Goal: Use online tool/utility: Utilize a website feature to perform a specific function

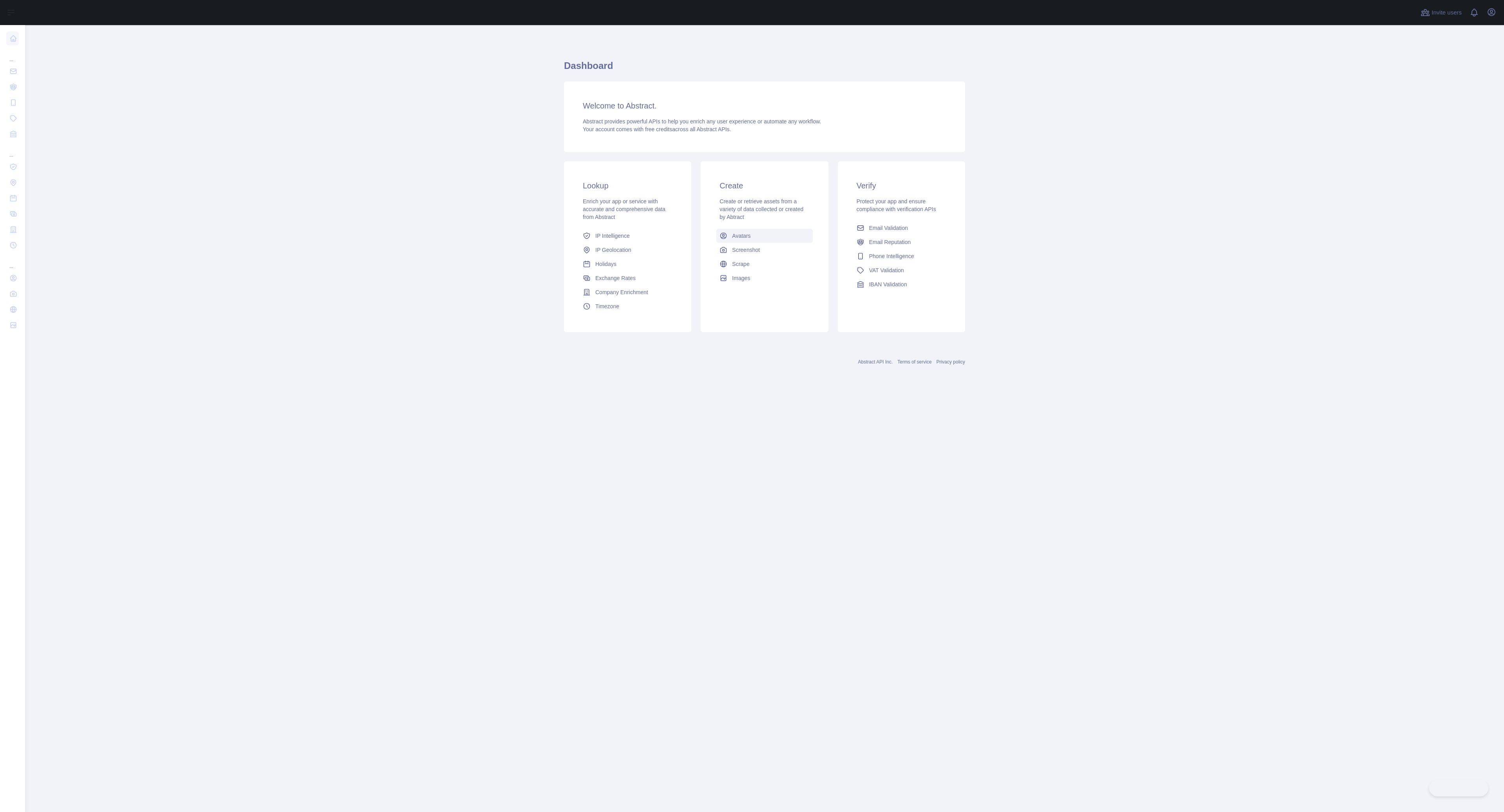
click at [750, 233] on span "Avatars" at bounding box center [741, 236] width 19 height 8
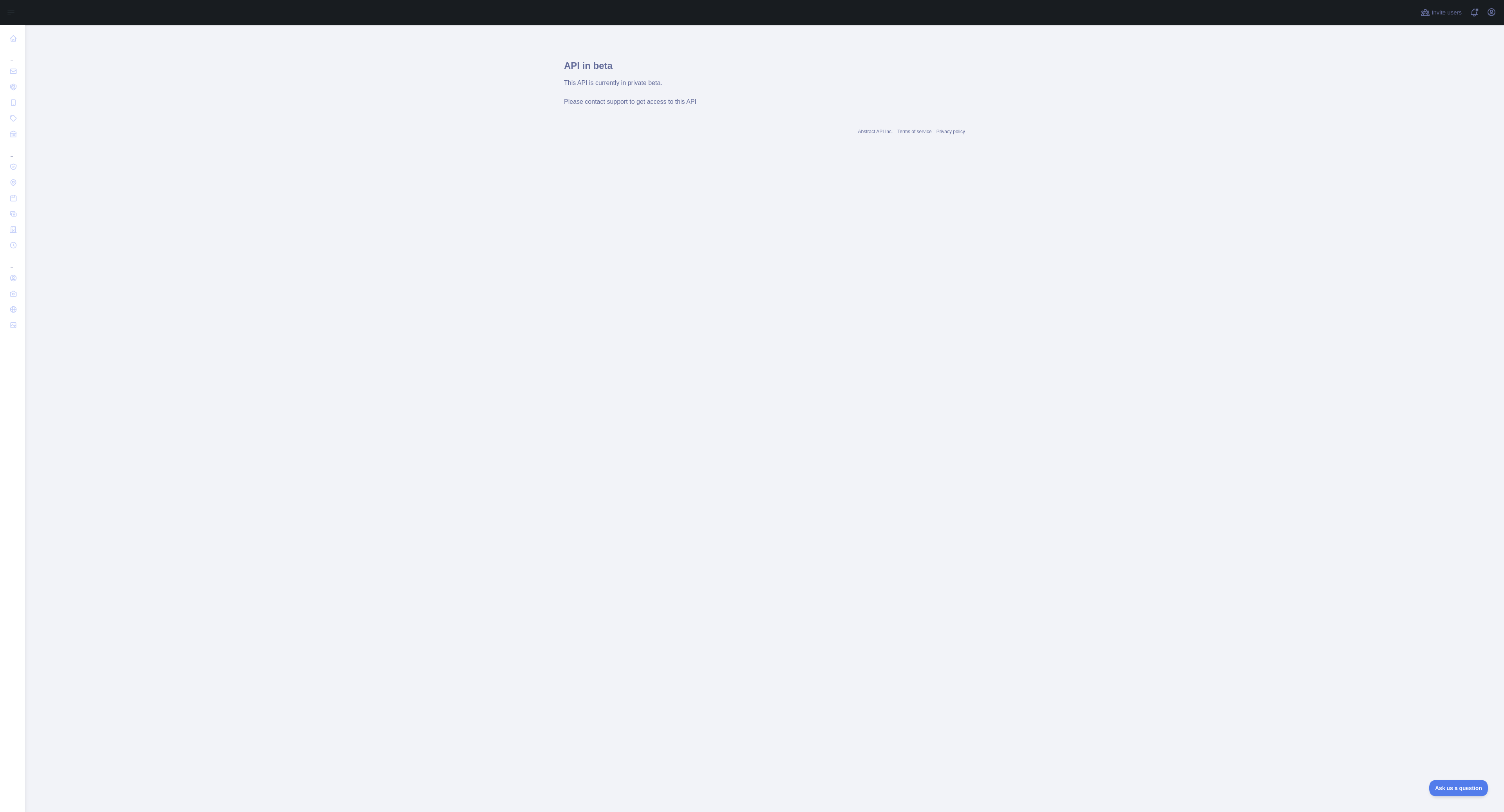
click at [619, 101] on span "Please contact support to get access to this API" at bounding box center [630, 102] width 132 height 6
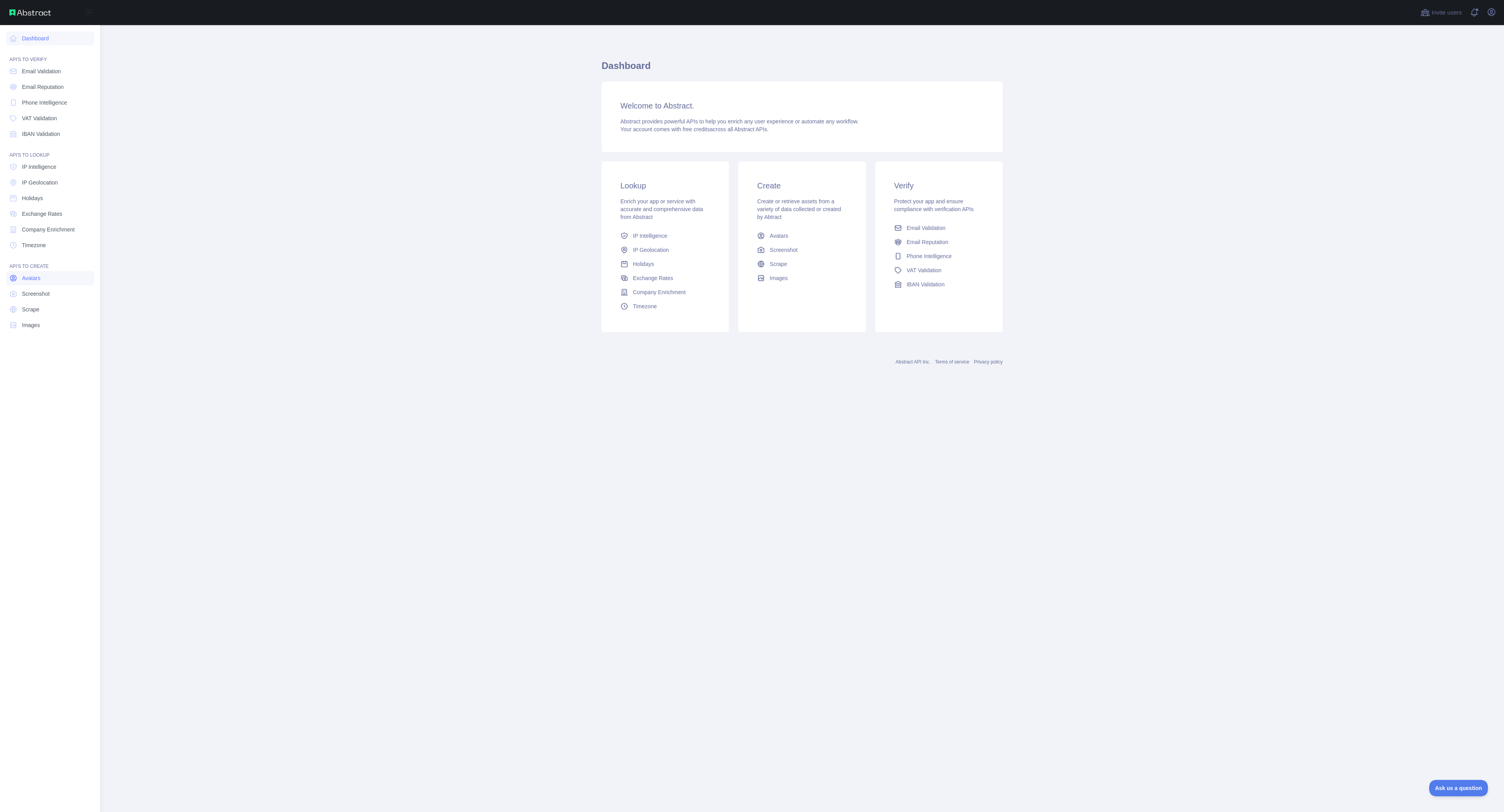
click at [46, 284] on link "Avatars" at bounding box center [50, 278] width 87 height 14
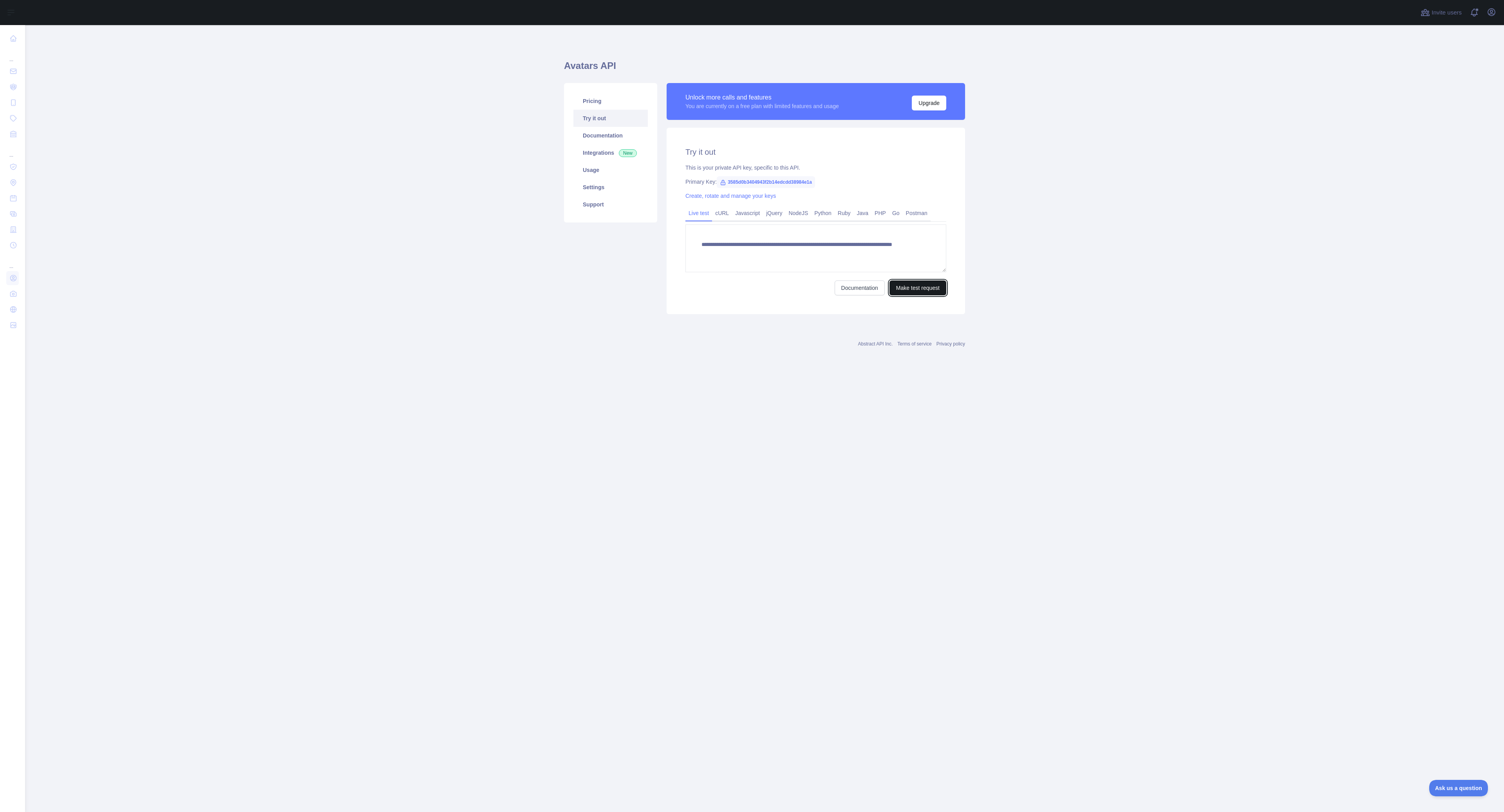
click at [914, 290] on button "Make test request" at bounding box center [918, 287] width 57 height 15
click at [1133, 238] on main "**********" at bounding box center [765, 419] width 1479 height 787
click at [988, 298] on p "It looks good!" at bounding box center [972, 296] width 89 height 14
click at [759, 215] on link "Javascript" at bounding box center [748, 213] width 31 height 12
